Goal: Task Accomplishment & Management: Manage account settings

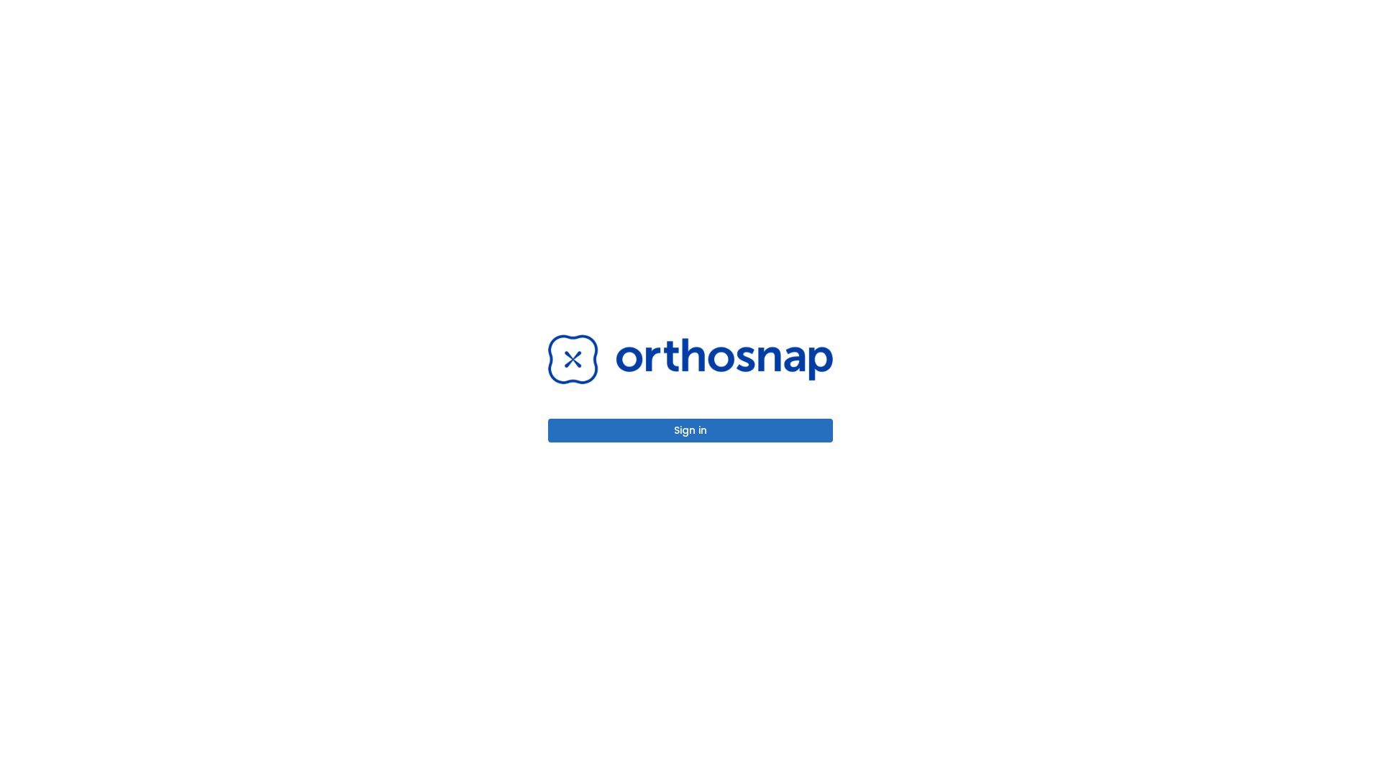
click at [691, 430] on button "Sign in" at bounding box center [690, 431] width 285 height 24
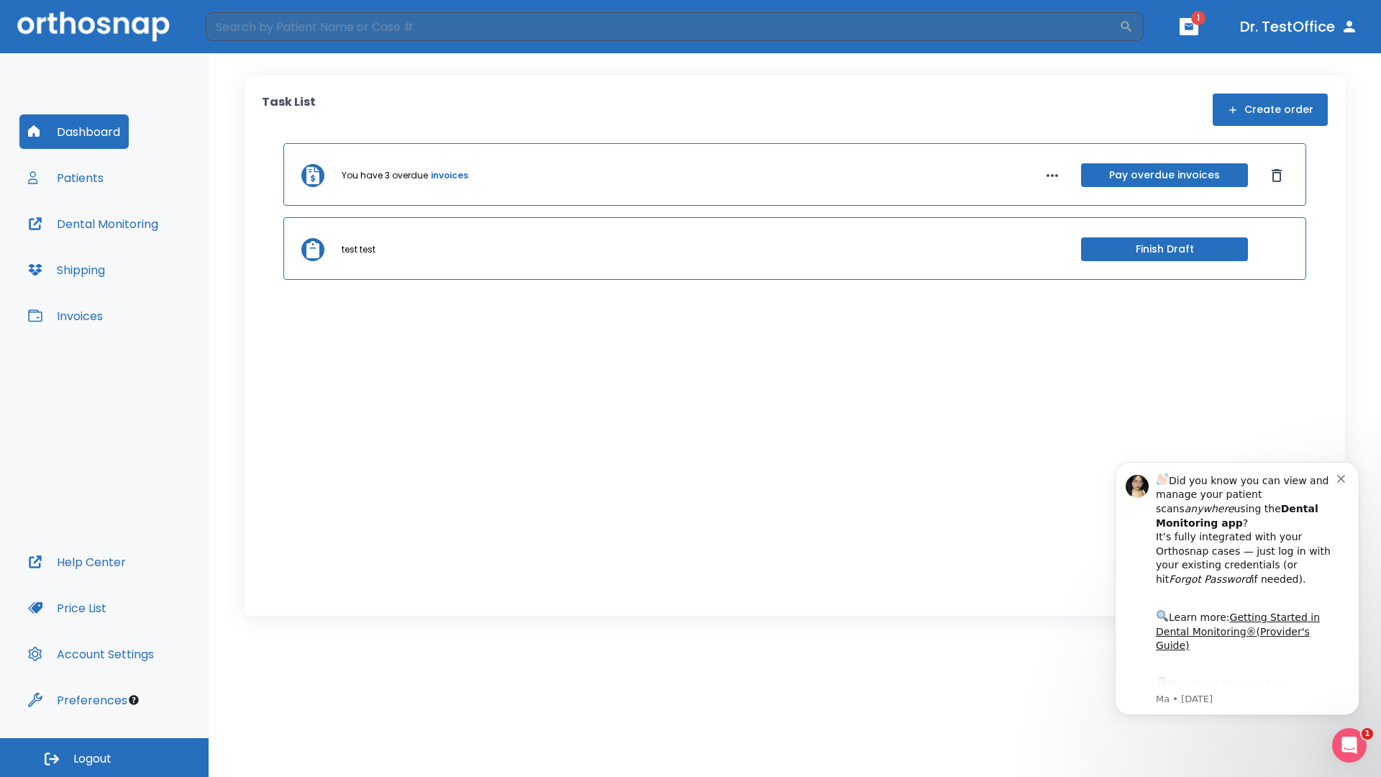
click at [104, 757] on span "Logout" at bounding box center [92, 759] width 38 height 16
